Goal: Use online tool/utility: Utilize a website feature to perform a specific function

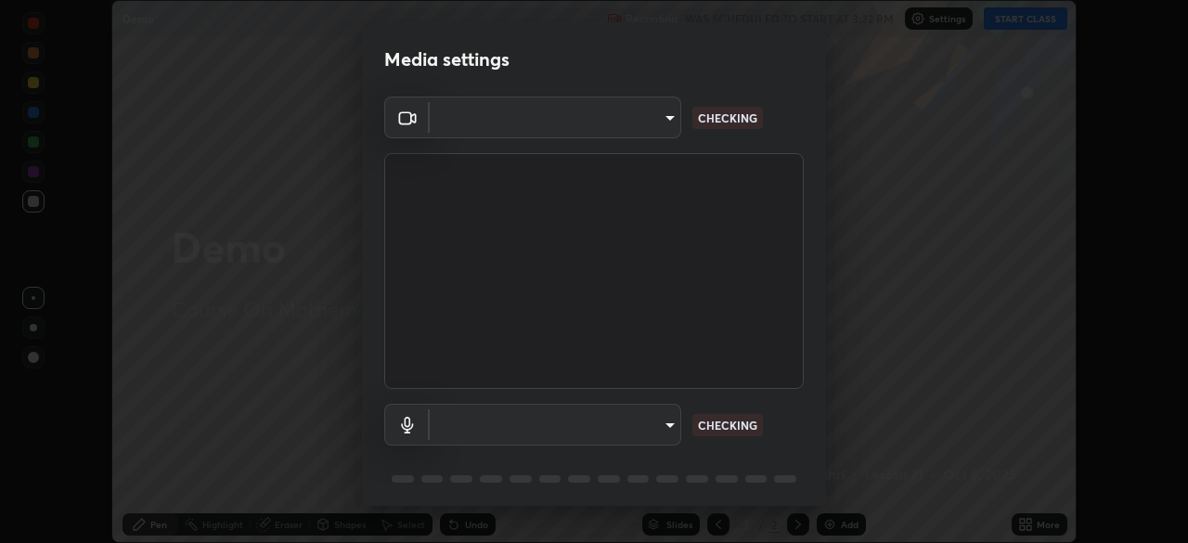
scroll to position [66, 0]
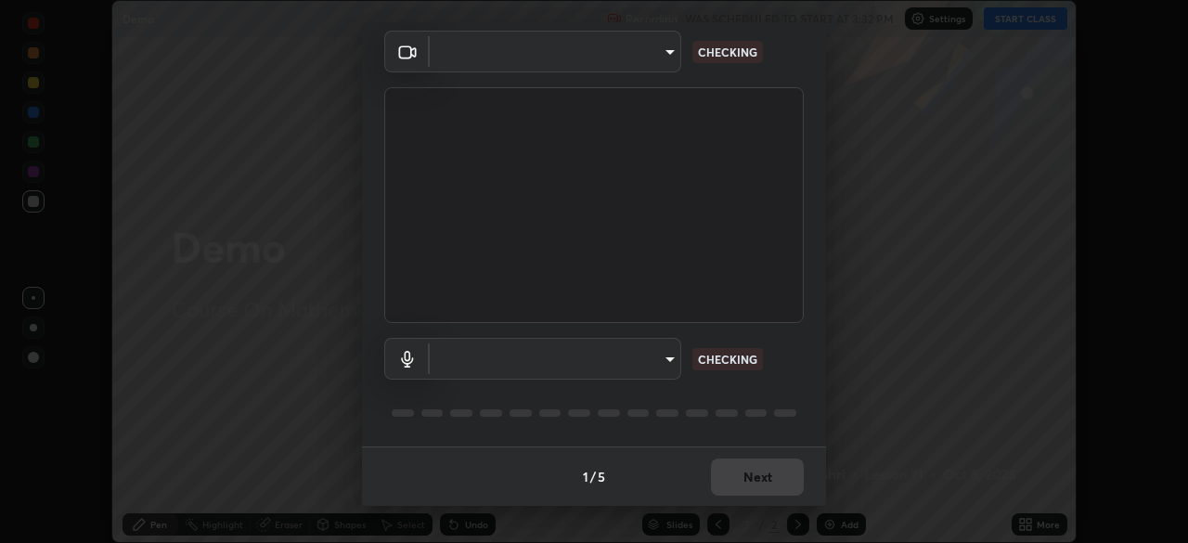
type input "b0dbb3b92abe51c0a200421dabcc31d5eeb9cbda50854e8bbcee9f88c8f391b2"
click at [757, 478] on div "1 / 5 Next" at bounding box center [594, 475] width 464 height 59
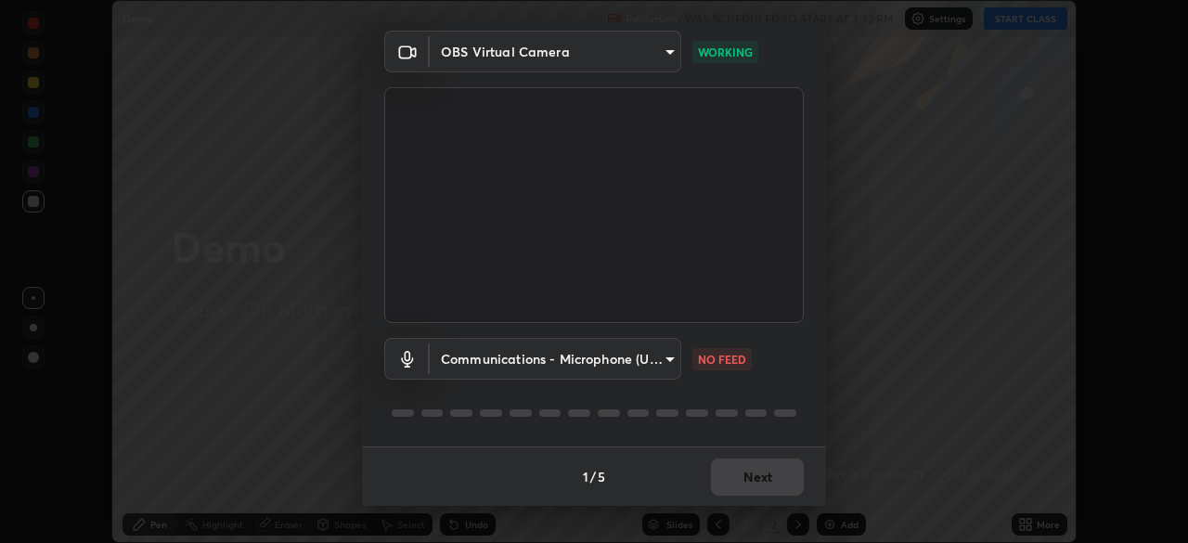
click at [739, 475] on div "1 / 5 Next" at bounding box center [594, 475] width 464 height 59
click at [735, 481] on div "1 / 5 Next" at bounding box center [594, 475] width 464 height 59
click at [662, 57] on body "Erase all Demo Recording WAS SCHEDULED TO START AT 3:32 PM Settings START CLASS…" at bounding box center [594, 271] width 1188 height 543
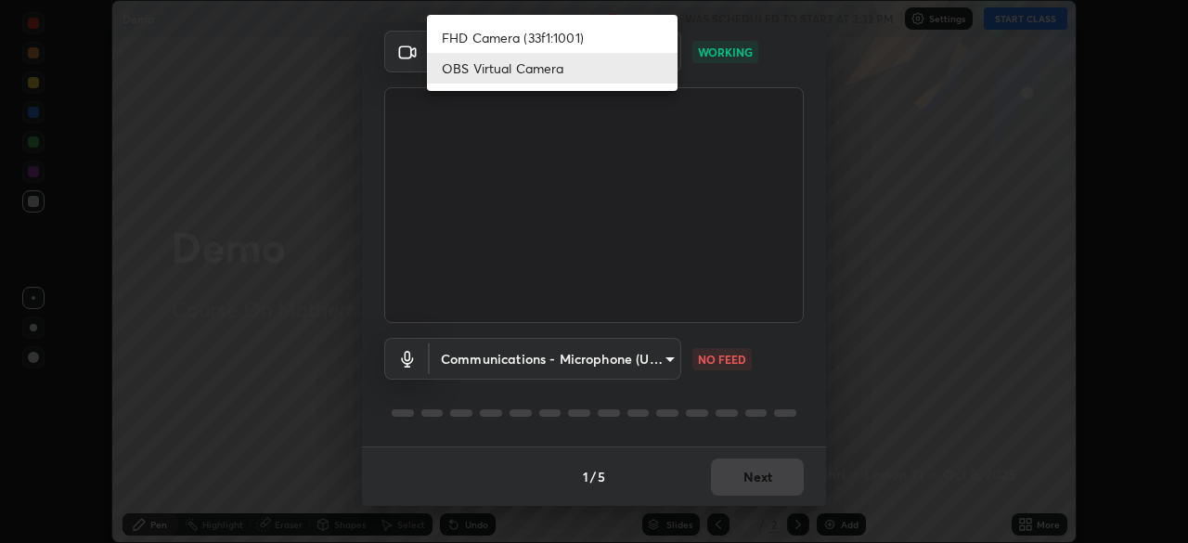
click at [634, 74] on li "OBS Virtual Camera" at bounding box center [552, 68] width 251 height 31
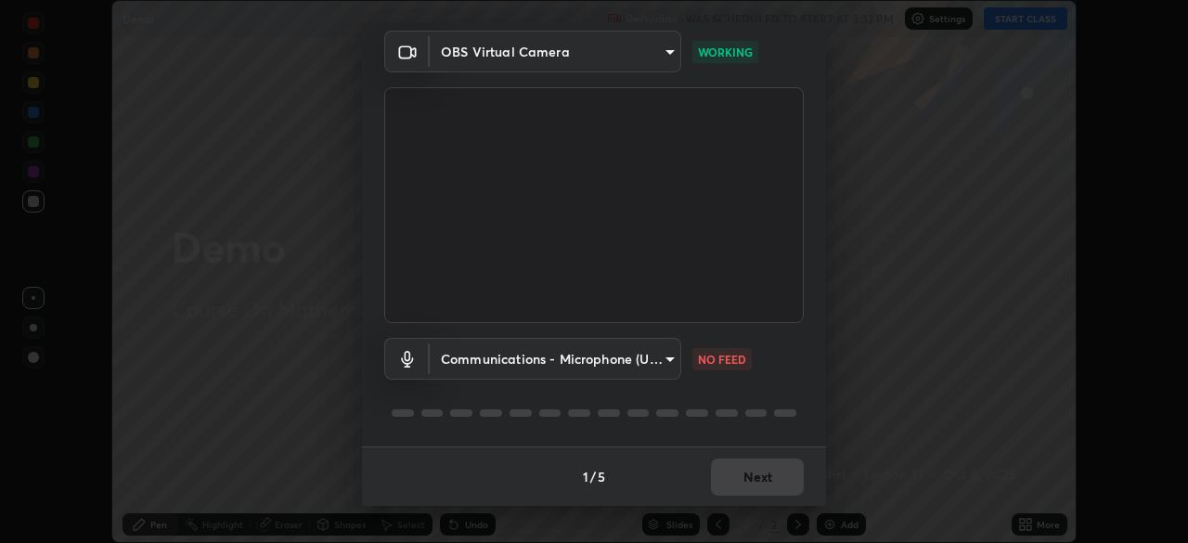
click at [653, 355] on body "Erase all Demo Recording WAS SCHEDULED TO START AT 3:32 PM Settings START CLASS…" at bounding box center [594, 271] width 1188 height 543
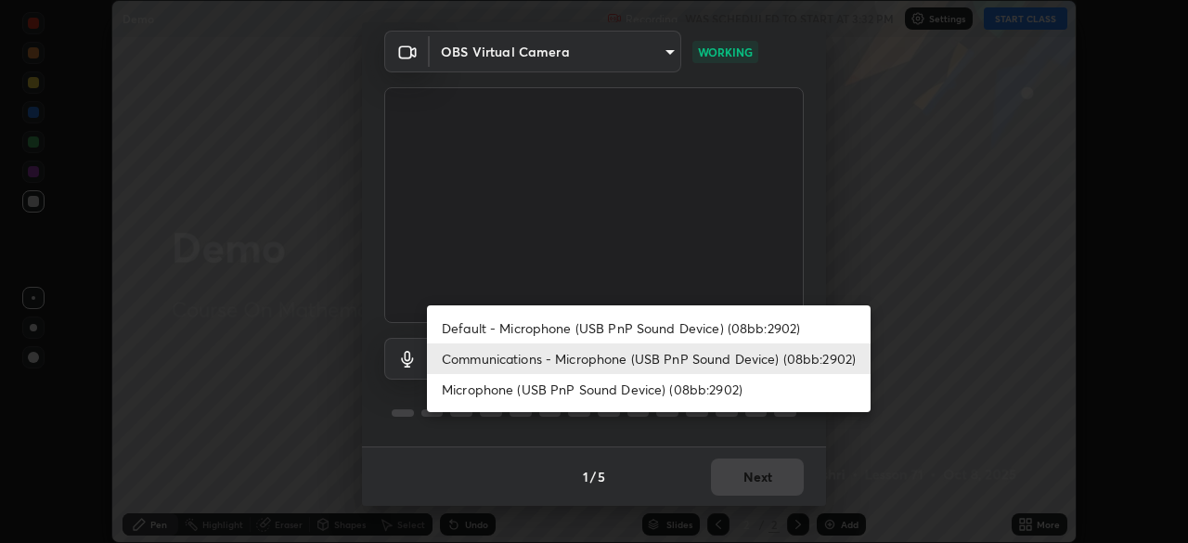
click at [639, 368] on li "Communications - Microphone (USB PnP Sound Device) (08bb:2902)" at bounding box center [649, 358] width 444 height 31
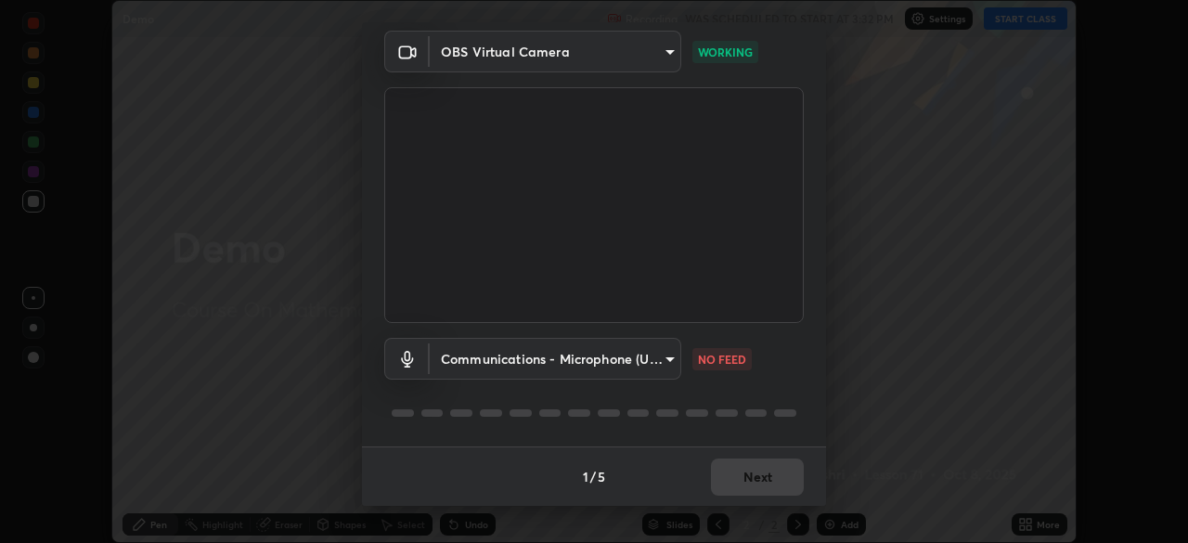
click at [743, 481] on div "1 / 5 Next" at bounding box center [594, 475] width 464 height 59
click at [727, 360] on p "NO FEED" at bounding box center [722, 359] width 48 height 17
click at [929, 468] on div "Media settings OBS Virtual Camera b0dbb3b92abe51c0a200421dabcc31d5eeb9cbda50854…" at bounding box center [594, 271] width 1188 height 543
click at [772, 488] on div "1 / 5 Next" at bounding box center [594, 475] width 464 height 59
click at [770, 483] on div "1 / 5 Next" at bounding box center [594, 475] width 464 height 59
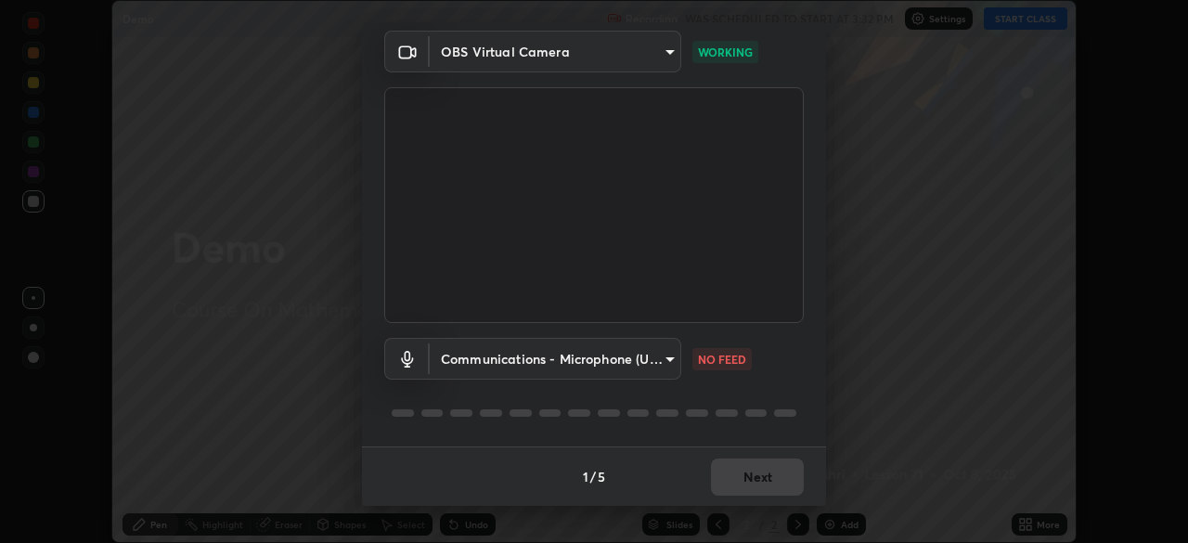
click at [770, 483] on div "1 / 5 Next" at bounding box center [594, 475] width 464 height 59
click at [667, 366] on body "Erase all Demo Recording WAS SCHEDULED TO START AT 3:32 PM Settings START CLASS…" at bounding box center [594, 271] width 1188 height 543
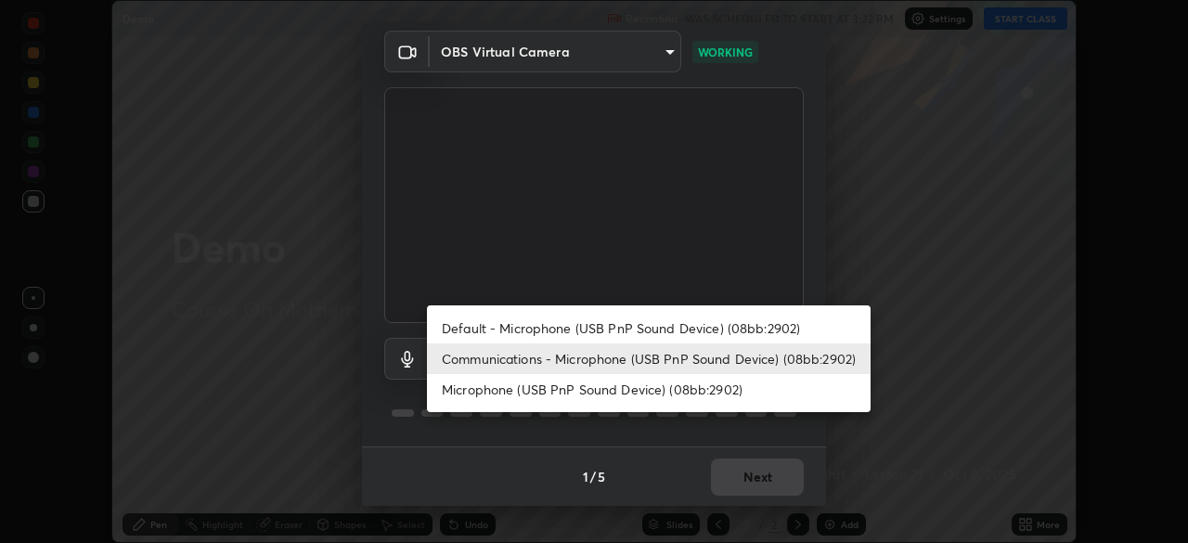
click at [625, 386] on li "Microphone (USB PnP Sound Device) (08bb:2902)" at bounding box center [649, 389] width 444 height 31
type input "0f1e3a7aeb6666134de18462d8a16b5b56998993d7a7cba3616fbf64e306cfa4"
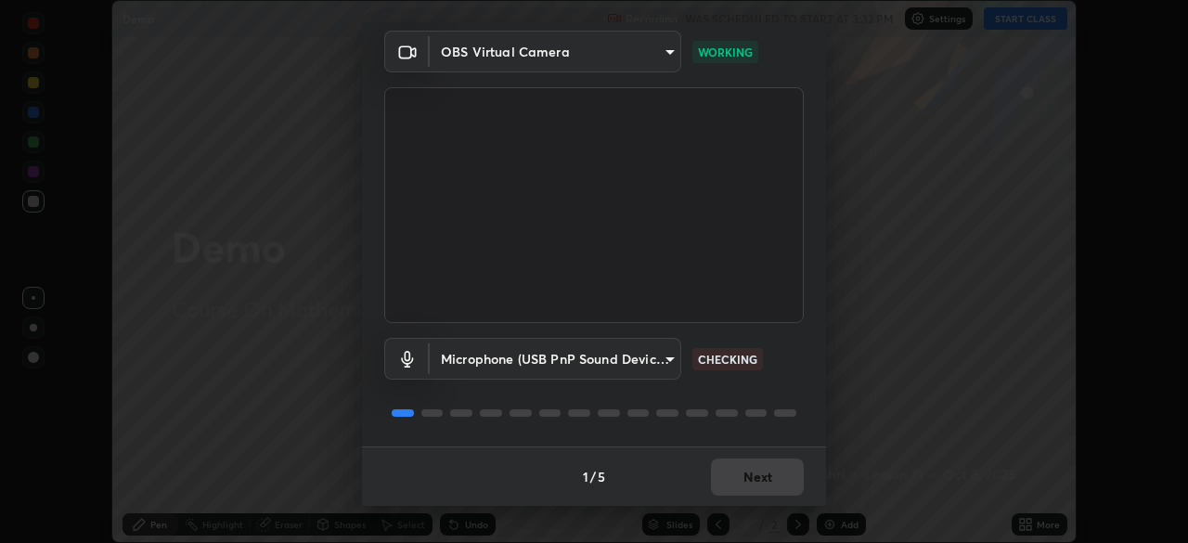
click at [752, 474] on div "1 / 5 Next" at bounding box center [594, 475] width 464 height 59
click at [753, 481] on button "Next" at bounding box center [757, 476] width 93 height 37
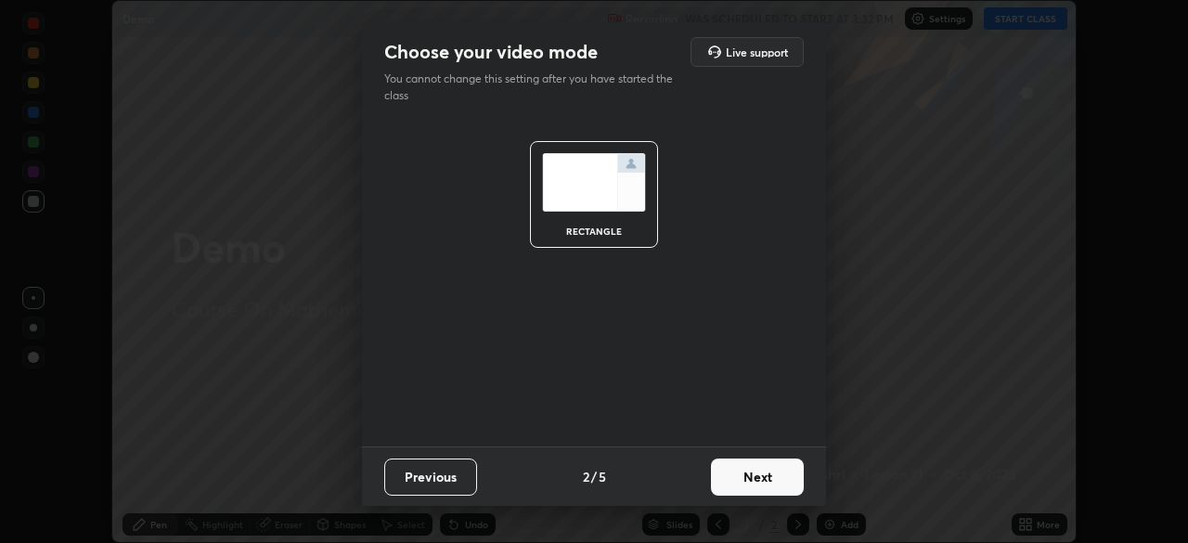
scroll to position [0, 0]
click at [758, 478] on button "Next" at bounding box center [757, 476] width 93 height 37
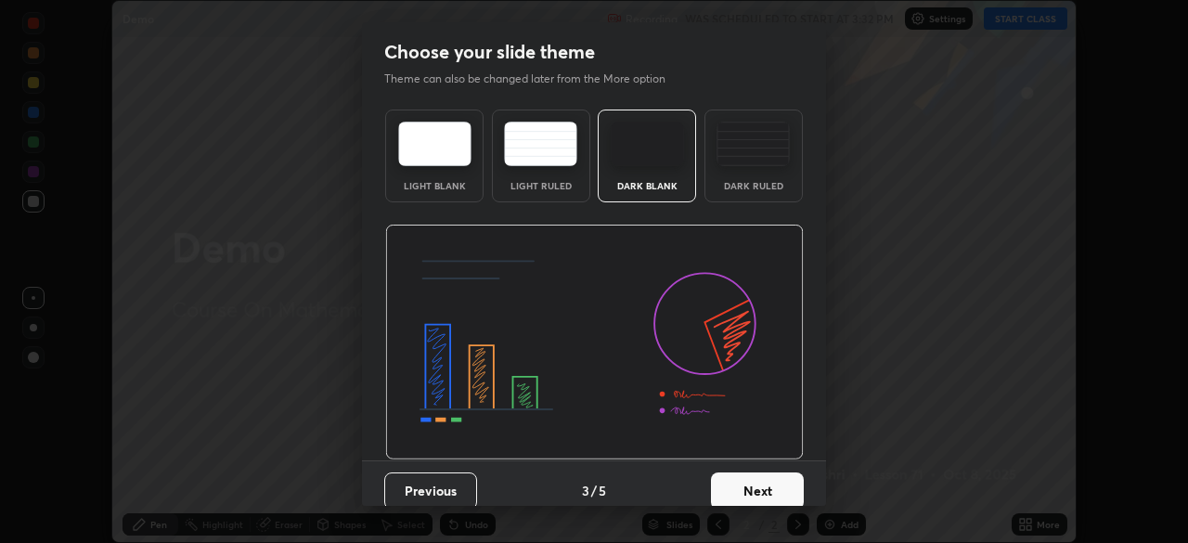
click at [748, 484] on button "Next" at bounding box center [757, 490] width 93 height 37
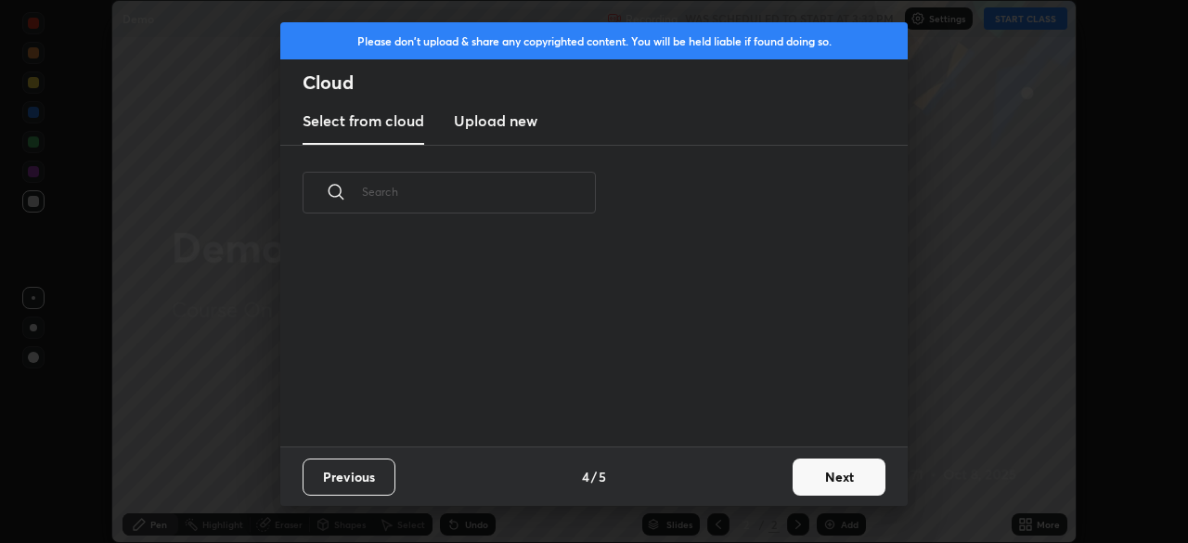
scroll to position [206, 596]
click at [842, 480] on button "Next" at bounding box center [838, 476] width 93 height 37
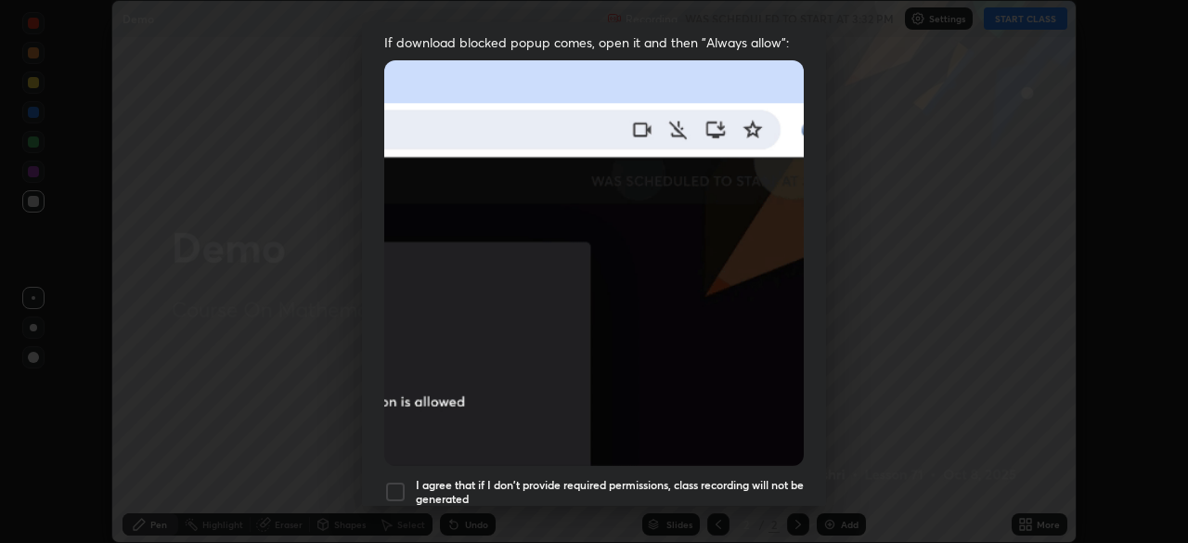
scroll to position [444, 0]
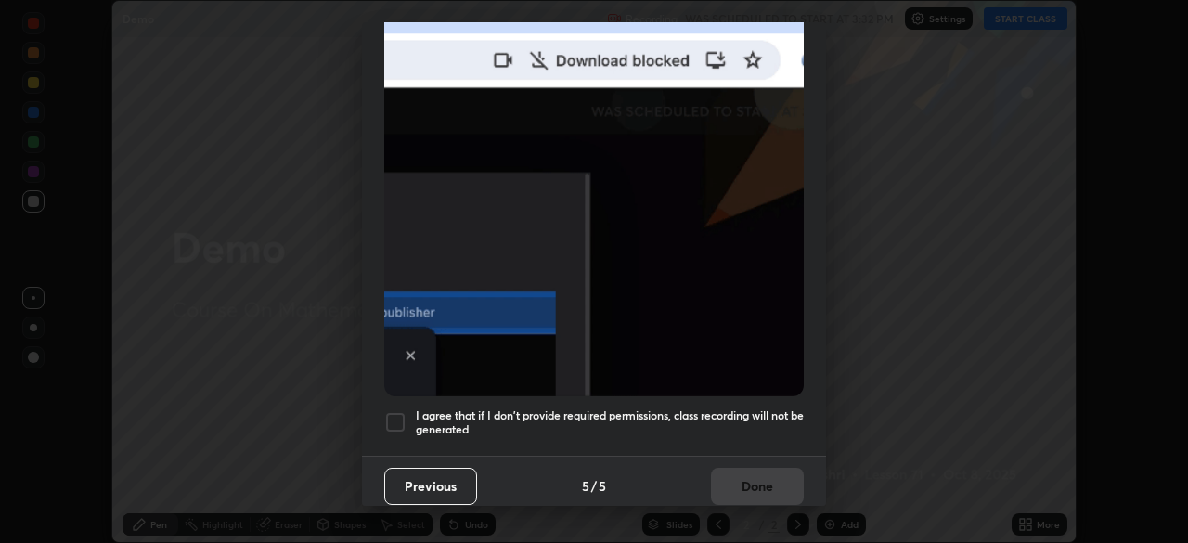
click at [392, 413] on div at bounding box center [395, 422] width 22 height 22
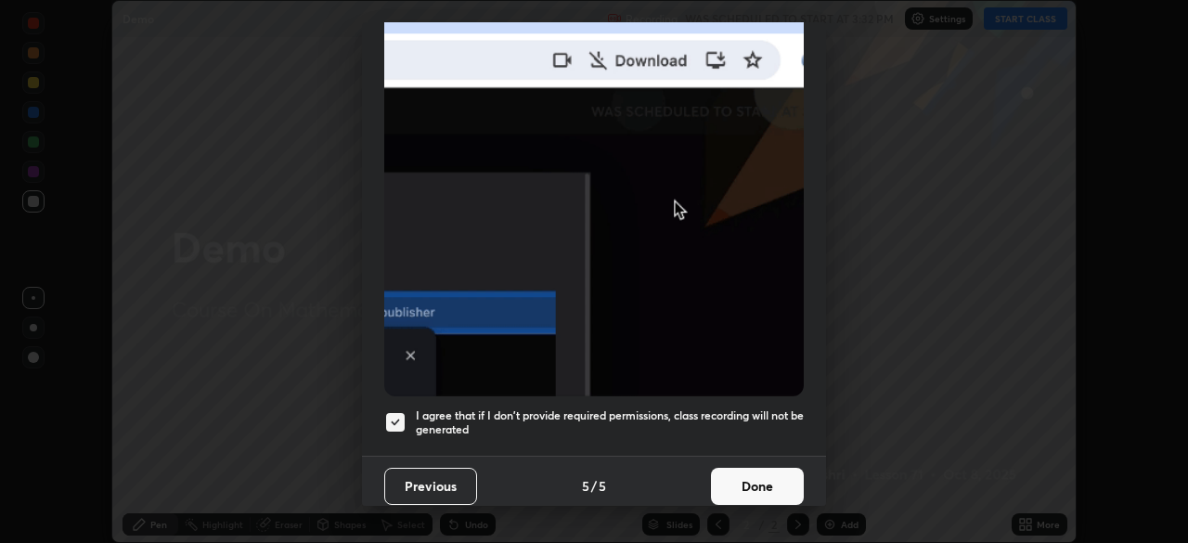
click at [752, 473] on button "Done" at bounding box center [757, 486] width 93 height 37
